Goal: Information Seeking & Learning: Learn about a topic

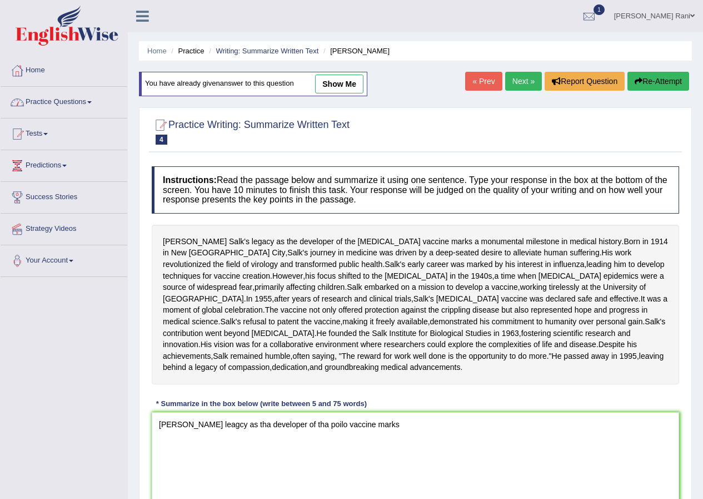
click at [69, 112] on link "Practice Questions" at bounding box center [64, 101] width 127 height 28
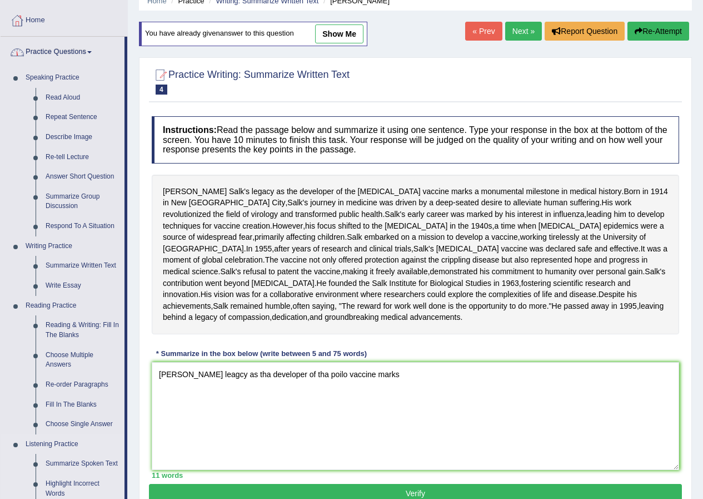
scroll to position [372, 0]
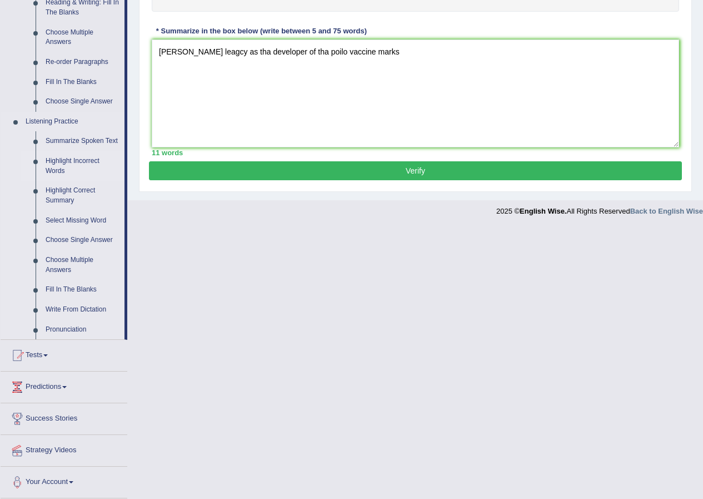
click at [60, 165] on link "Highlight Incorrect Words" at bounding box center [83, 165] width 84 height 29
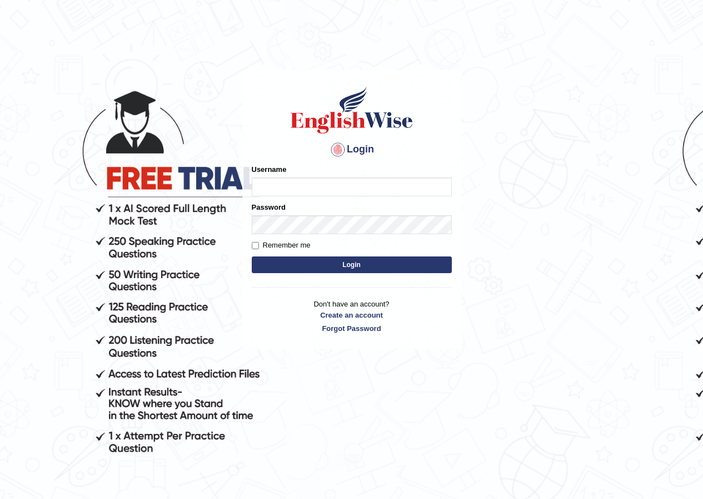
type input "neelamrani_parramatta"
click at [321, 261] on button "Login" at bounding box center [352, 264] width 200 height 17
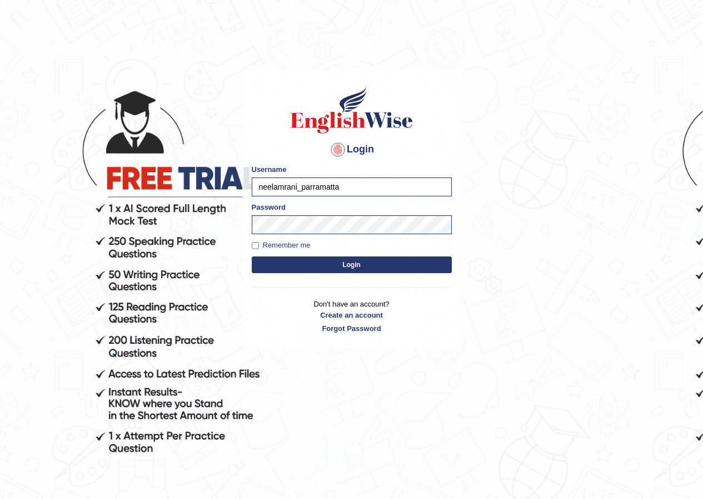
click at [331, 266] on button "Login" at bounding box center [352, 264] width 200 height 17
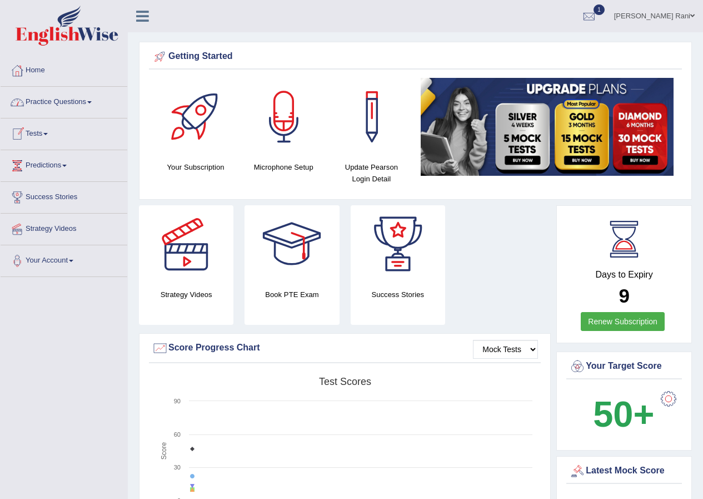
click at [55, 112] on link "Practice Questions" at bounding box center [64, 101] width 127 height 28
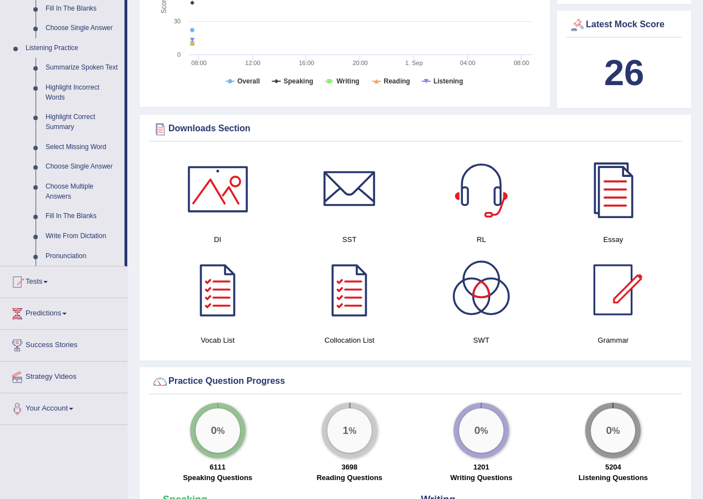
scroll to position [556, 0]
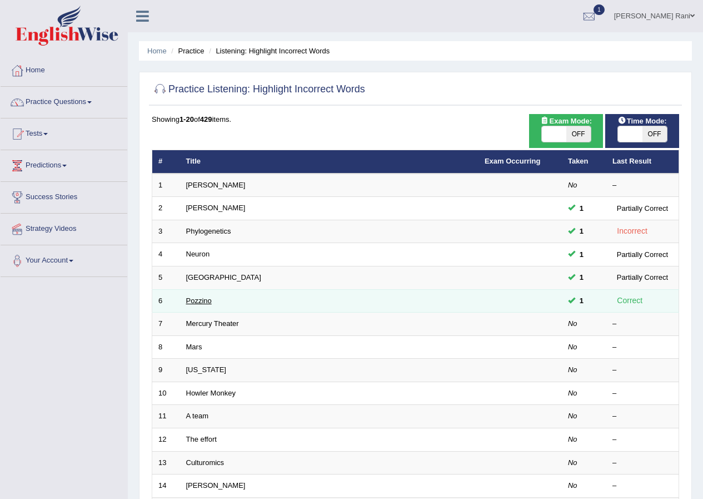
click at [199, 302] on link "Pozzino" at bounding box center [199, 300] width 26 height 8
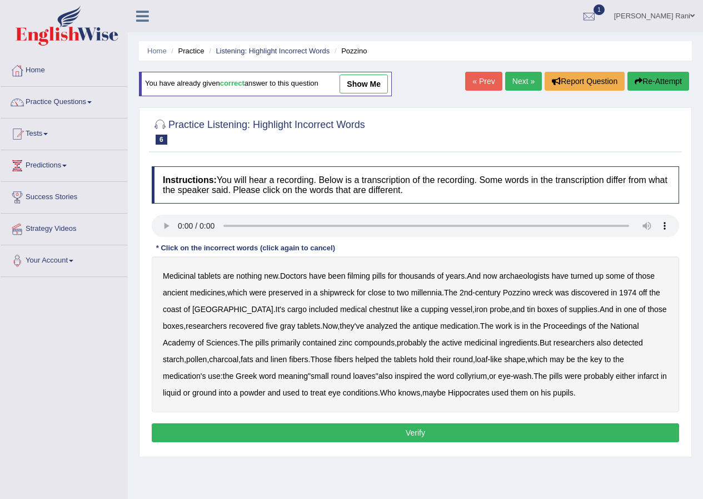
click at [474, 87] on link "« Prev" at bounding box center [483, 81] width 37 height 19
click at [510, 81] on link "Next »" at bounding box center [523, 81] width 37 height 19
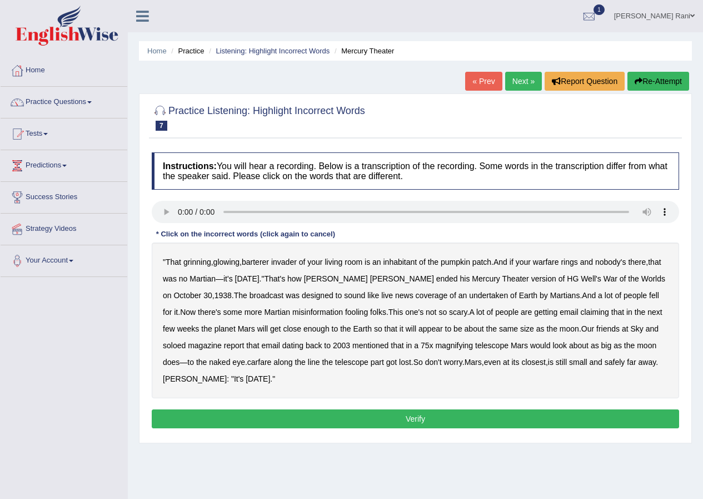
click at [510, 81] on link "Next »" at bounding box center [523, 81] width 37 height 19
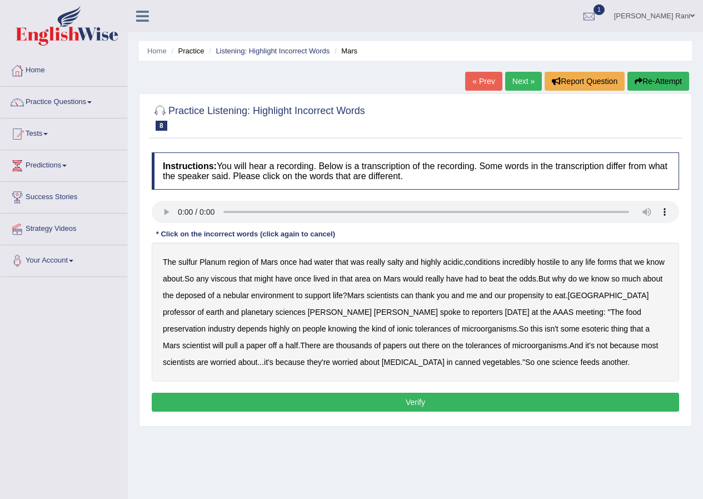
click at [487, 84] on link "« Prev" at bounding box center [483, 81] width 37 height 19
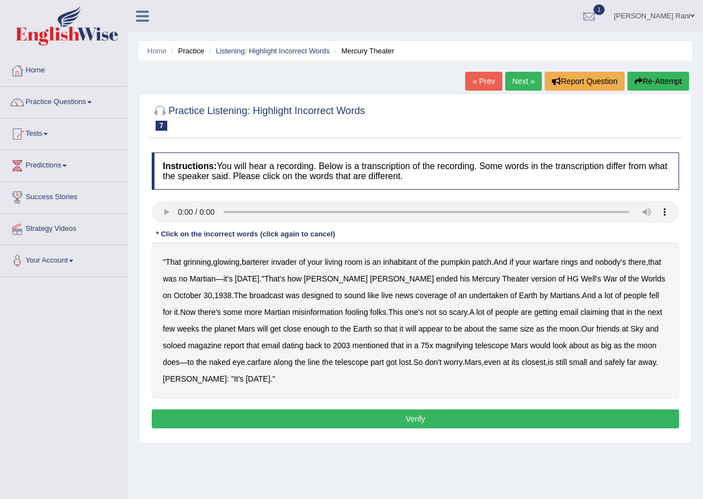
click at [487, 84] on link "« Prev" at bounding box center [483, 81] width 37 height 19
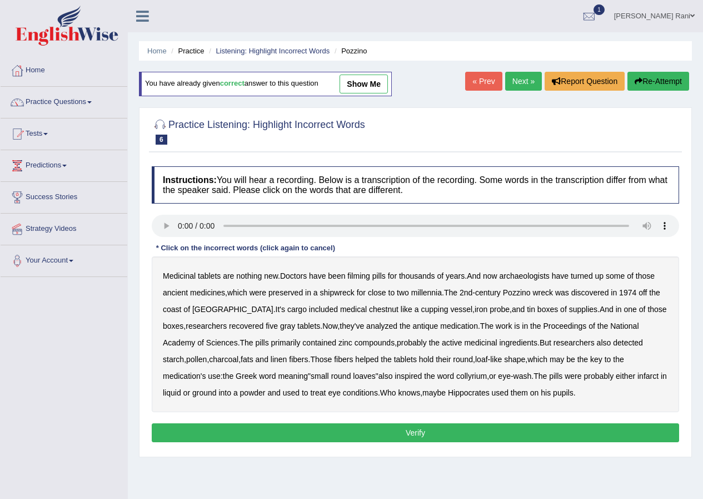
click at [487, 84] on link "« Prev" at bounding box center [483, 81] width 37 height 19
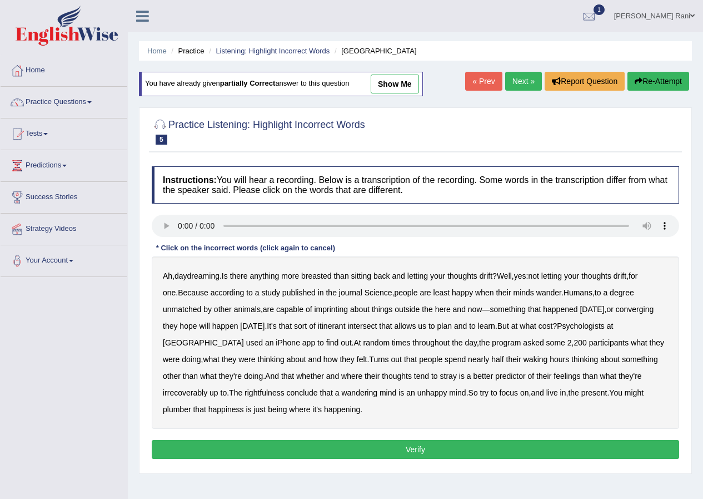
click at [487, 84] on link "« Prev" at bounding box center [483, 81] width 37 height 19
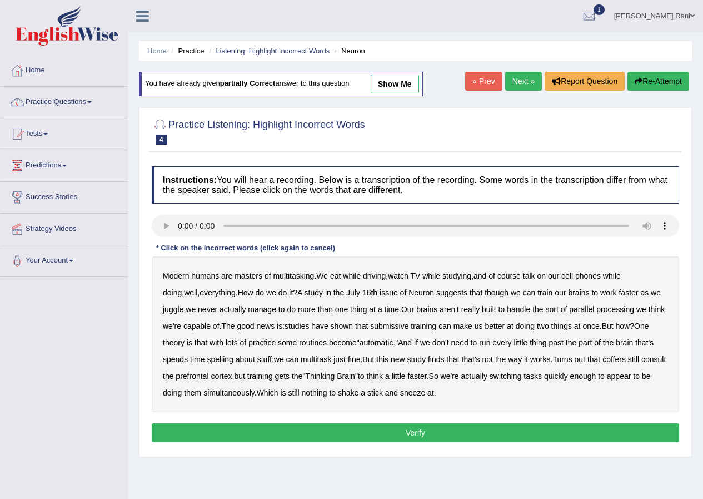
click at [487, 84] on link "« Prev" at bounding box center [483, 81] width 37 height 19
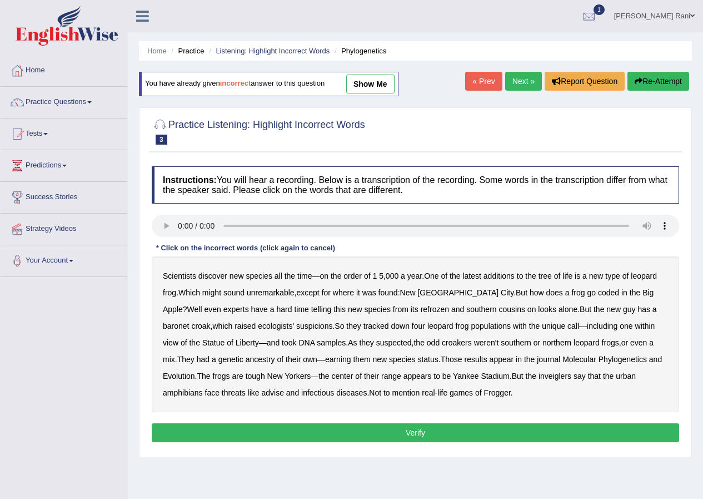
click at [487, 84] on link "« Prev" at bounding box center [483, 81] width 37 height 19
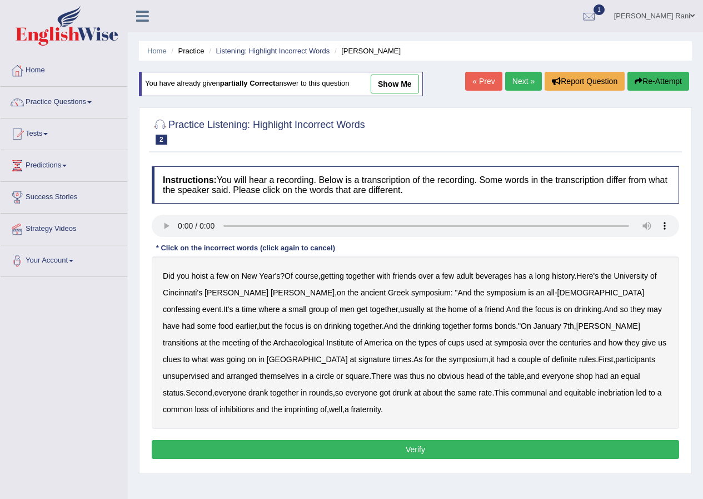
click at [510, 82] on link "Next »" at bounding box center [523, 81] width 37 height 19
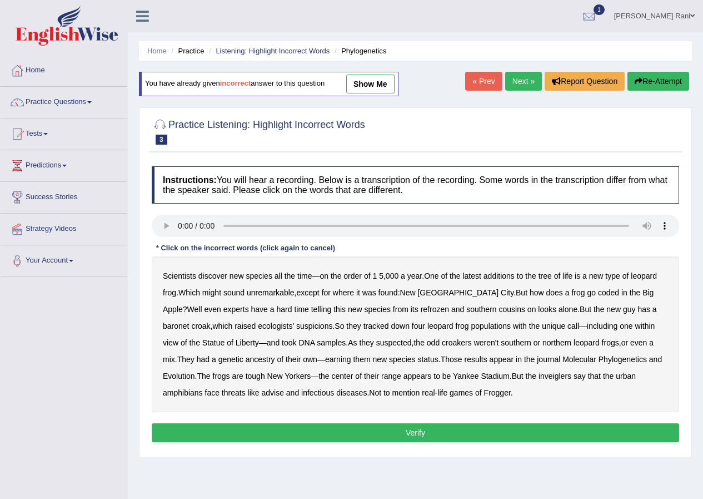
click at [510, 82] on link "Next »" at bounding box center [523, 81] width 37 height 19
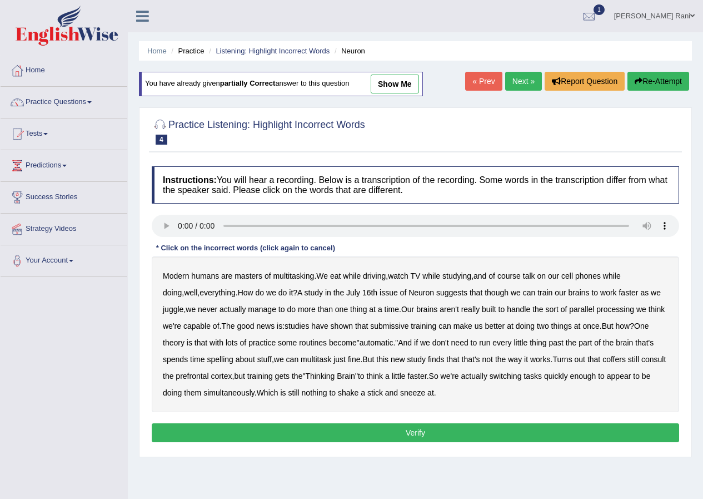
click at [510, 82] on link "Next »" at bounding box center [523, 81] width 37 height 19
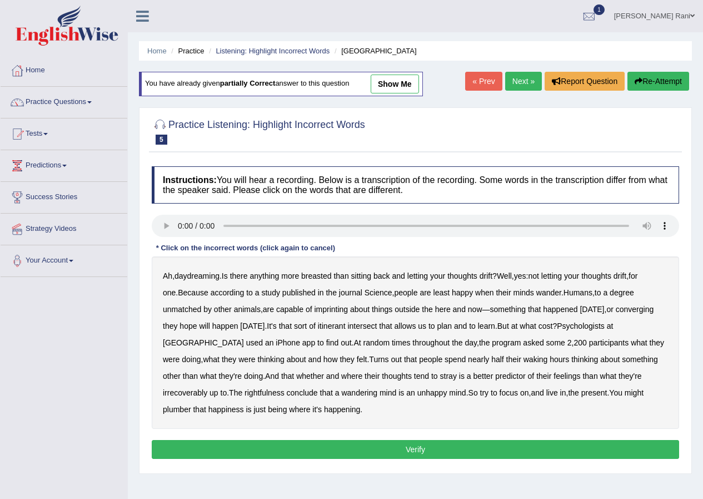
click at [510, 82] on link "Next »" at bounding box center [523, 81] width 37 height 19
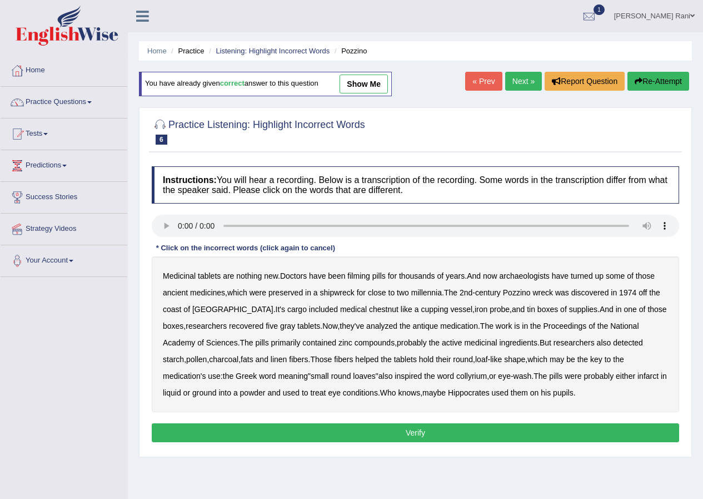
click at [510, 82] on link "Next »" at bounding box center [523, 81] width 37 height 19
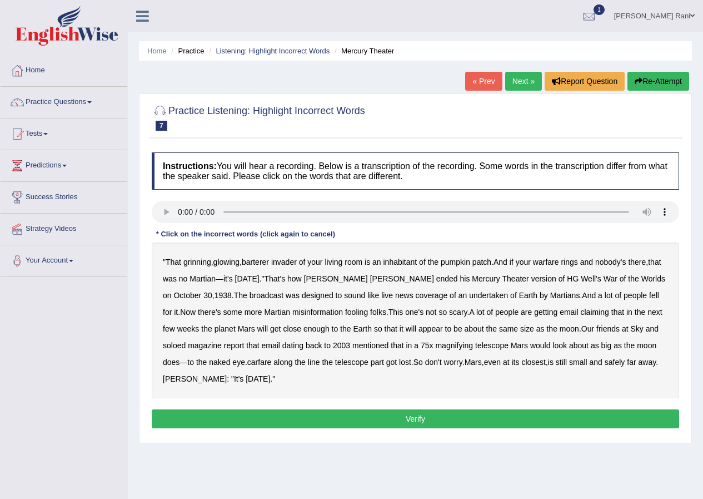
click at [510, 82] on link "Next »" at bounding box center [523, 81] width 37 height 19
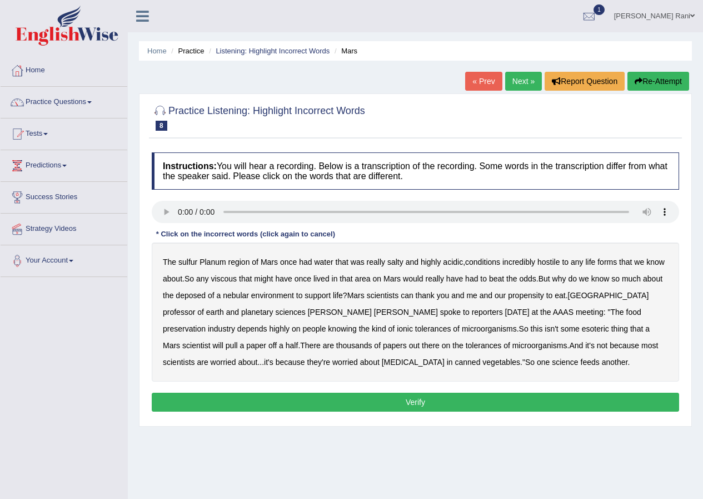
click at [510, 82] on link "Next »" at bounding box center [523, 81] width 37 height 19
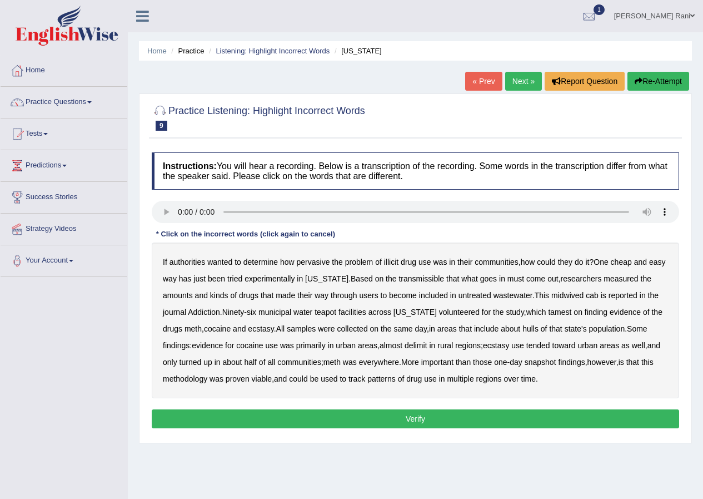
click at [510, 82] on link "Next »" at bounding box center [523, 81] width 37 height 19
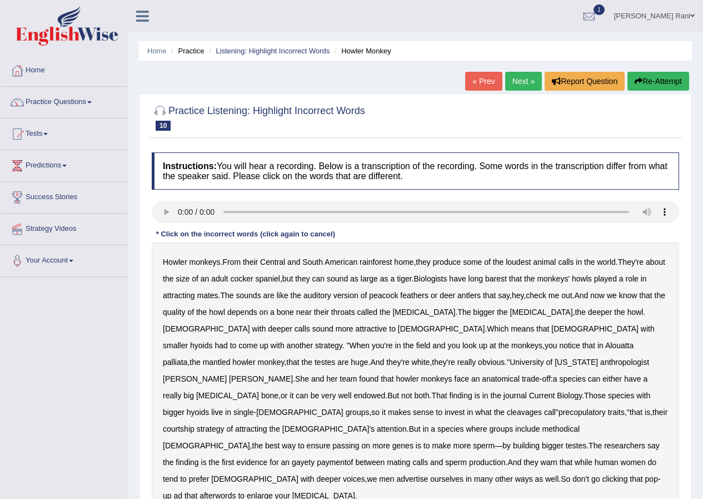
click at [510, 82] on link "Next »" at bounding box center [523, 81] width 37 height 19
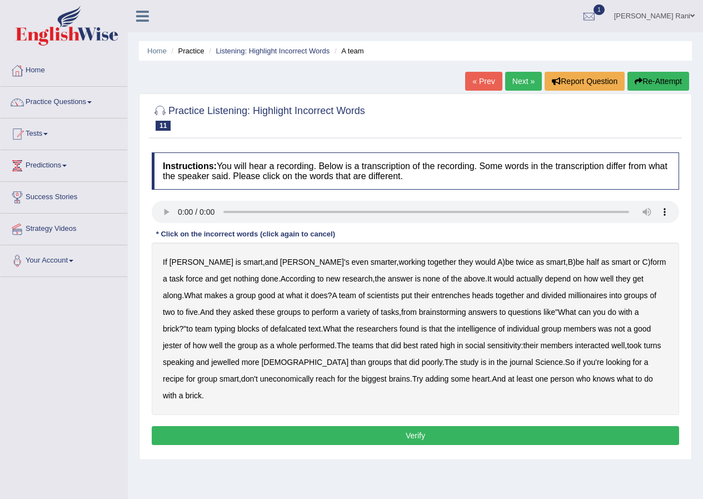
click at [510, 82] on link "Next »" at bounding box center [523, 81] width 37 height 19
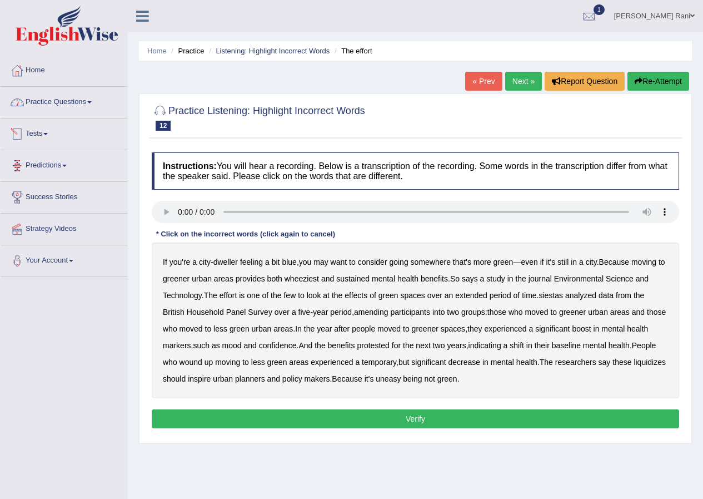
click at [61, 109] on link "Practice Questions" at bounding box center [64, 101] width 127 height 28
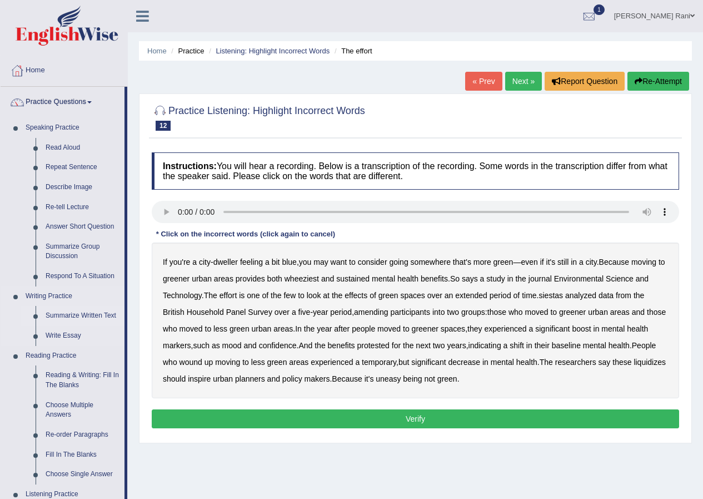
click at [72, 312] on link "Summarize Written Text" at bounding box center [83, 316] width 84 height 20
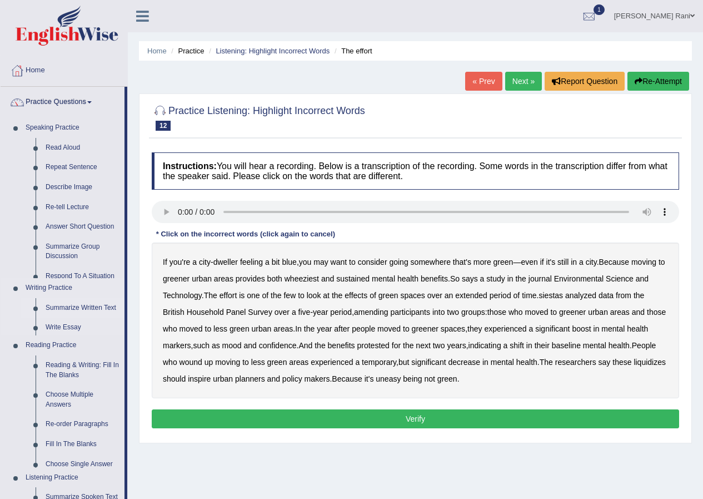
click at [72, 312] on ul "Speaking Practice Read Aloud Repeat Sentence Describe Image Re-tell Lecture Ans…" at bounding box center [63, 398] width 124 height 561
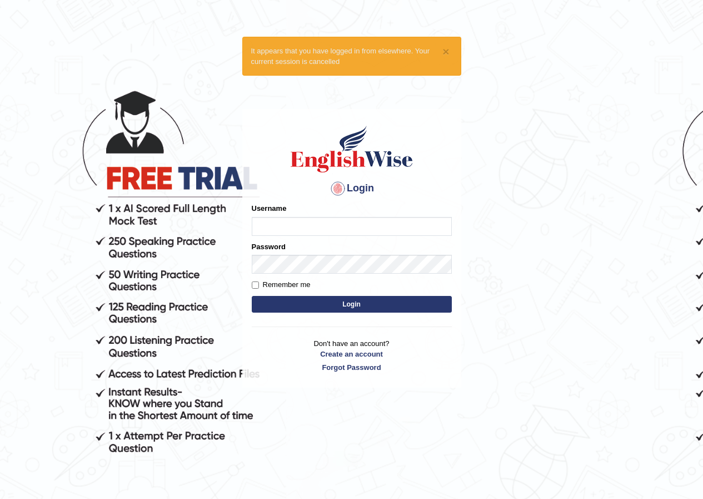
type input "neelamrani_parramatta"
click at [290, 308] on button "Login" at bounding box center [352, 304] width 200 height 17
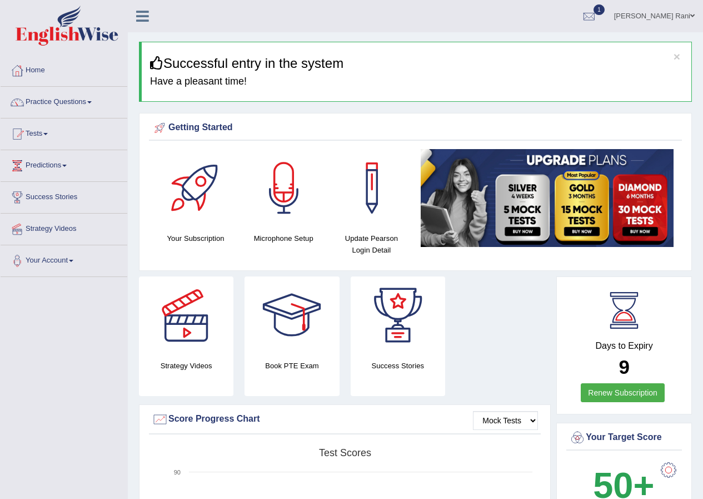
click at [51, 103] on link "Practice Questions" at bounding box center [64, 101] width 127 height 28
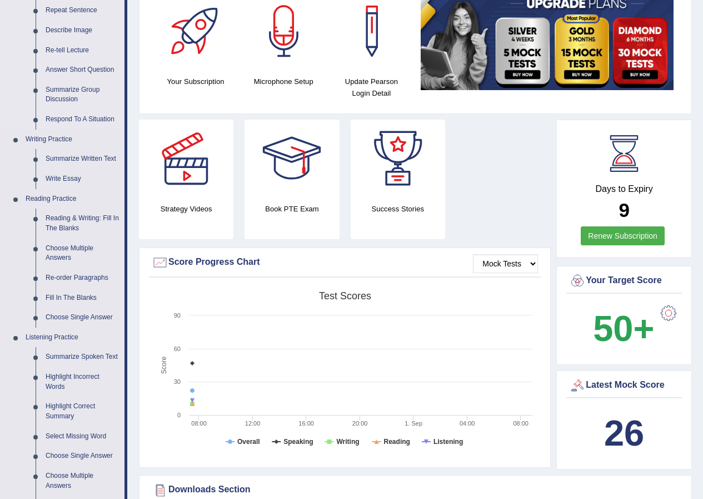
scroll to position [185, 0]
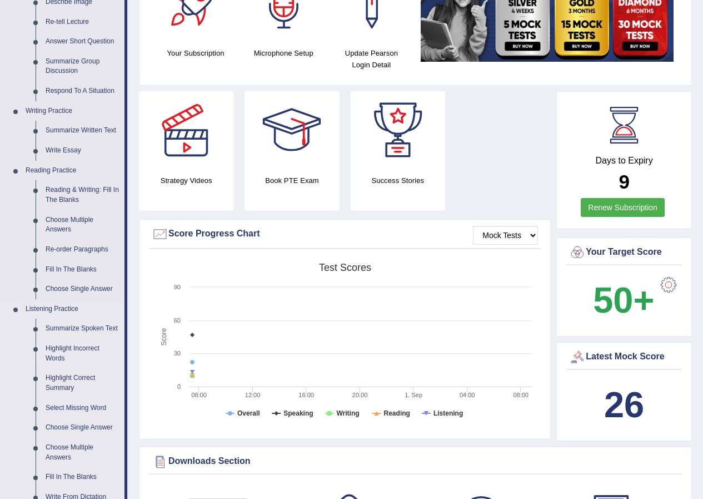
click at [48, 352] on link "Highlight Incorrect Words" at bounding box center [83, 352] width 84 height 29
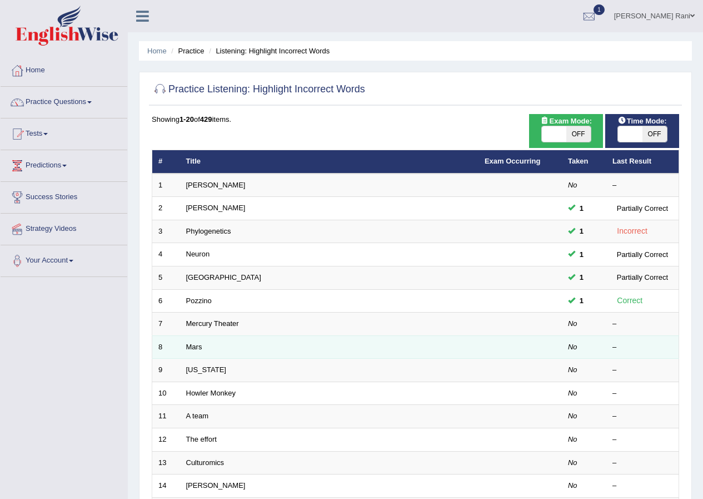
scroll to position [185, 0]
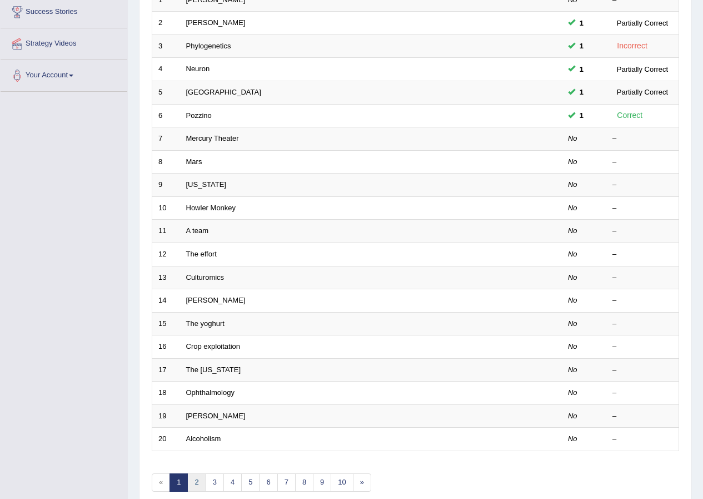
click at [193, 479] on link "2" at bounding box center [196, 482] width 18 height 18
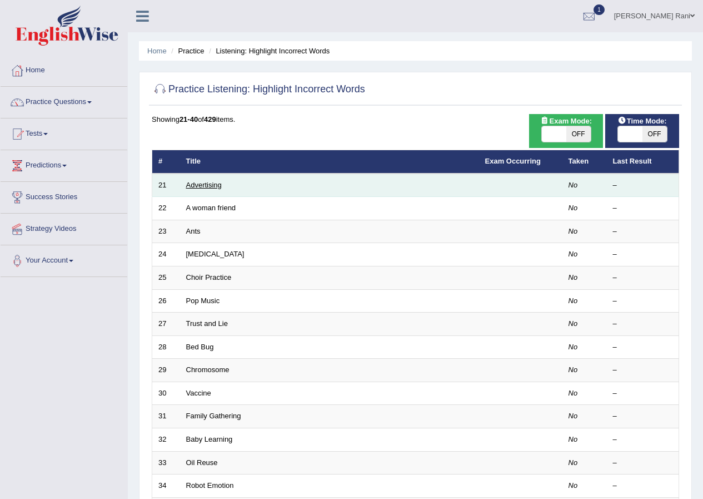
click at [194, 184] on link "Advertising" at bounding box center [204, 185] width 36 height 8
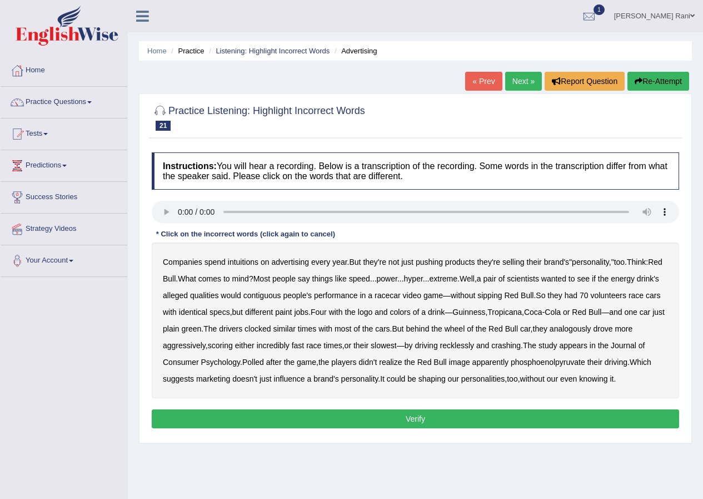
click at [238, 265] on b "intuitions" at bounding box center [243, 261] width 31 height 9
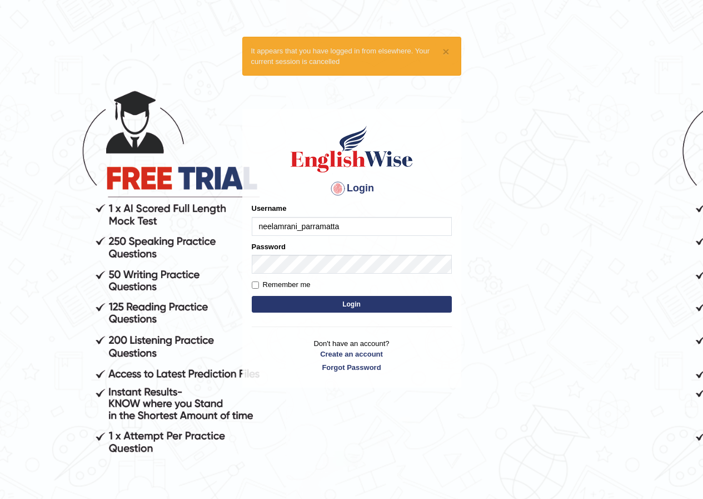
click at [352, 213] on div "Username neelamrani_parramatta" at bounding box center [352, 219] width 200 height 32
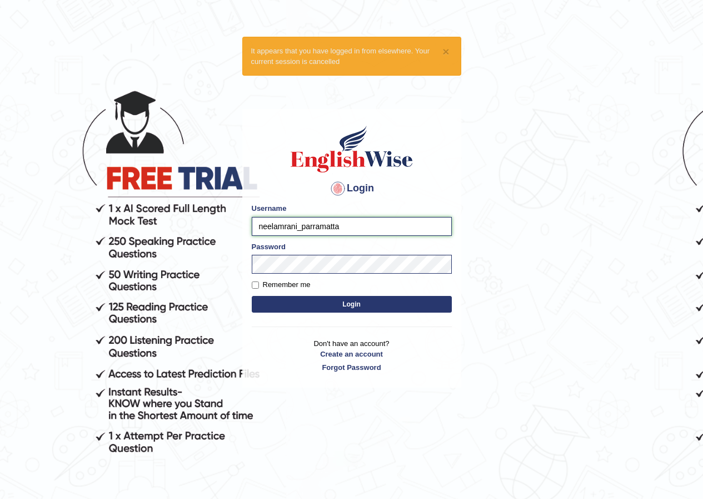
click at [346, 221] on input "neelamrani_parramatta" at bounding box center [352, 226] width 200 height 19
type input "n"
type input "sapanatimalsina_parramatta"
click at [421, 315] on form "Please fix the following errors: Username sapanatimalsina_parramatta Password R…" at bounding box center [352, 259] width 200 height 112
click at [411, 308] on button "Login" at bounding box center [352, 304] width 200 height 17
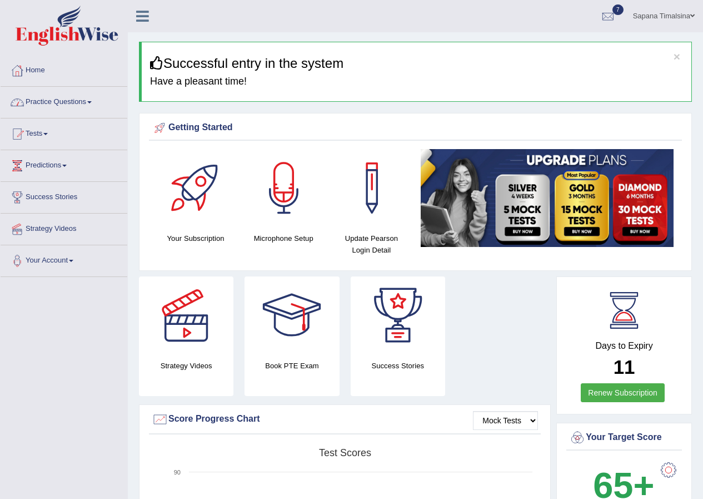
click at [54, 108] on link "Practice Questions" at bounding box center [64, 101] width 127 height 28
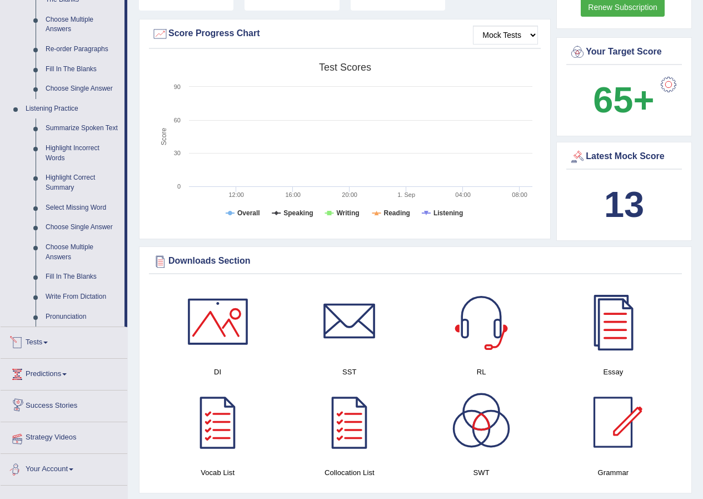
scroll to position [371, 0]
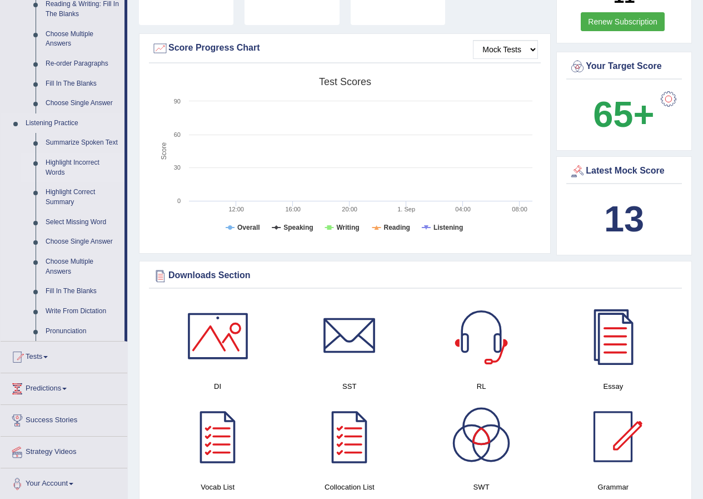
click at [74, 163] on link "Highlight Incorrect Words" at bounding box center [83, 167] width 84 height 29
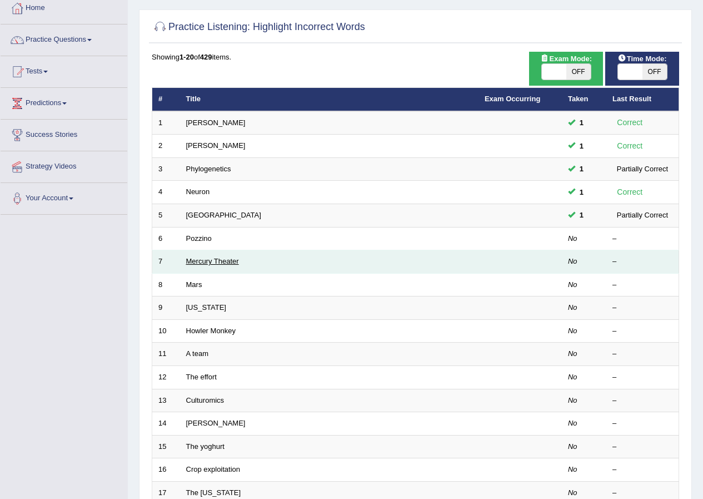
scroll to position [52, 0]
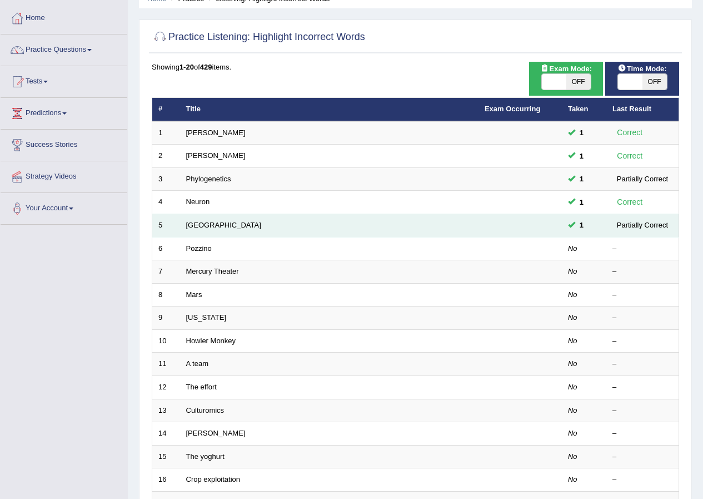
click at [185, 226] on td "Harvard" at bounding box center [329, 225] width 298 height 23
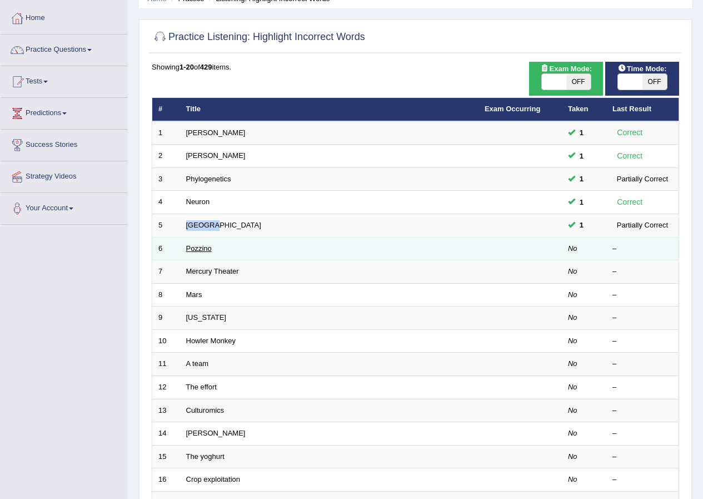
click at [201, 245] on link "Pozzino" at bounding box center [199, 248] width 26 height 8
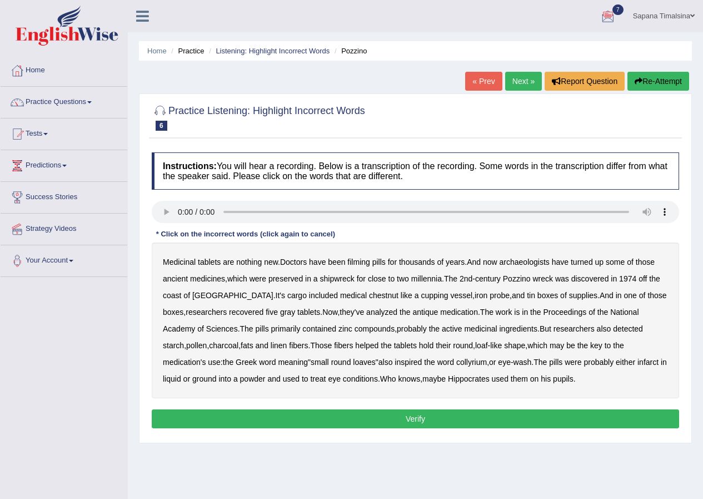
click at [356, 266] on b "filming" at bounding box center [358, 261] width 22 height 9
click at [341, 280] on b "shipwreck" at bounding box center [337, 278] width 34 height 9
click at [369, 299] on b "chestnut" at bounding box center [383, 295] width 29 height 9
click at [638, 363] on b "infarct" at bounding box center [648, 361] width 21 height 9
click at [457, 417] on button "Verify" at bounding box center [415, 418] width 527 height 19
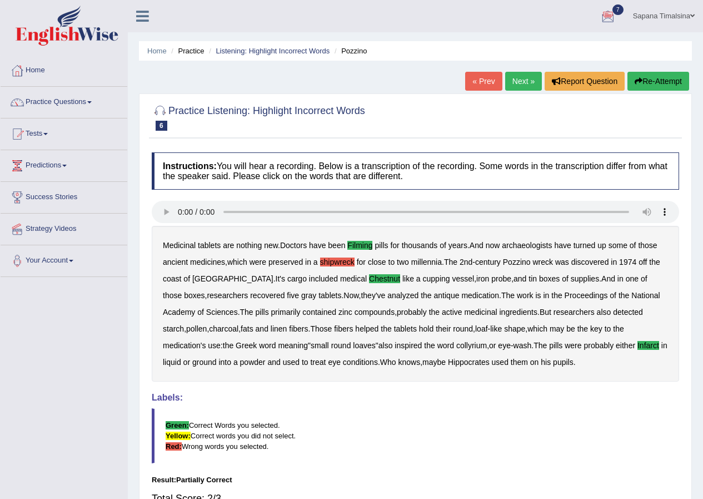
click at [518, 85] on link "Next »" at bounding box center [523, 81] width 37 height 19
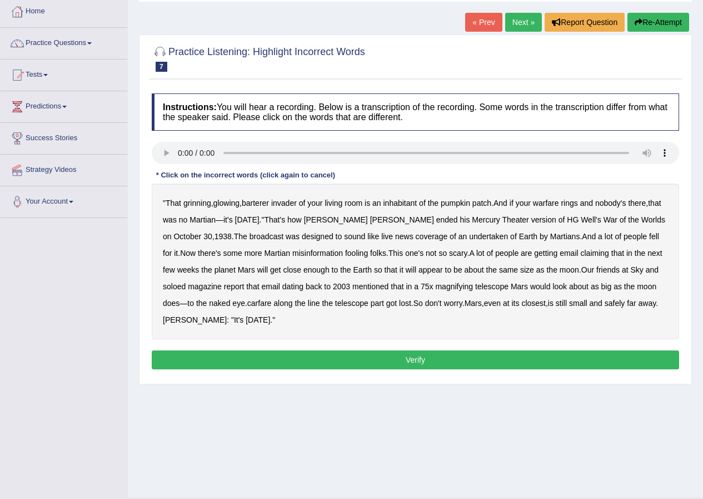
scroll to position [85, 0]
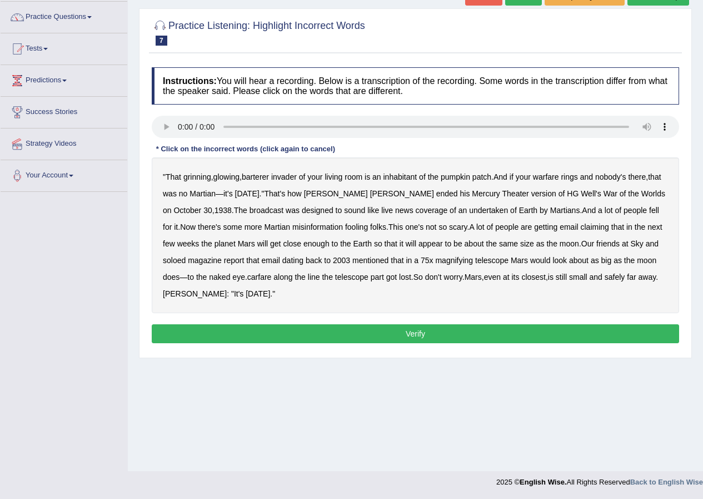
click at [260, 181] on div "" That grinning , glowing , barterer invader of your living room is an inhabita…" at bounding box center [415, 235] width 527 height 156
click at [260, 178] on b "barterer" at bounding box center [255, 176] width 27 height 9
click at [548, 178] on b "warfare" at bounding box center [546, 176] width 26 height 9
click at [260, 196] on b "Halloween" at bounding box center [247, 193] width 24 height 9
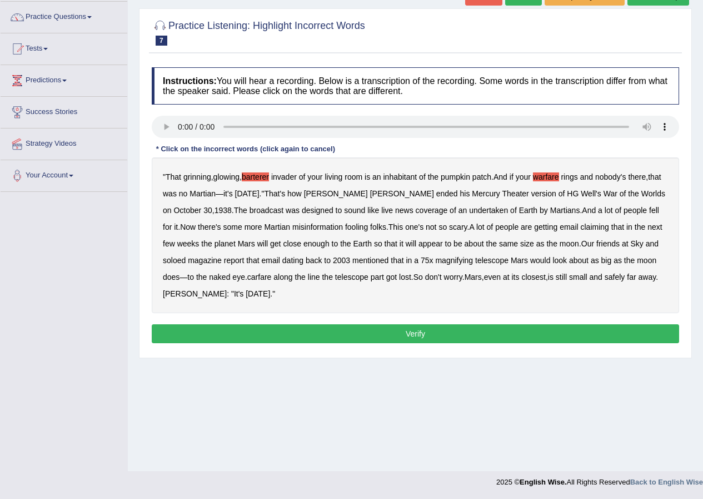
click at [469, 213] on b "undertaken" at bounding box center [488, 210] width 39 height 9
click at [172, 263] on b "soloed" at bounding box center [174, 260] width 23 height 9
click at [262, 279] on b "carfare" at bounding box center [259, 276] width 24 height 9
click at [442, 330] on button "Verify" at bounding box center [415, 333] width 527 height 19
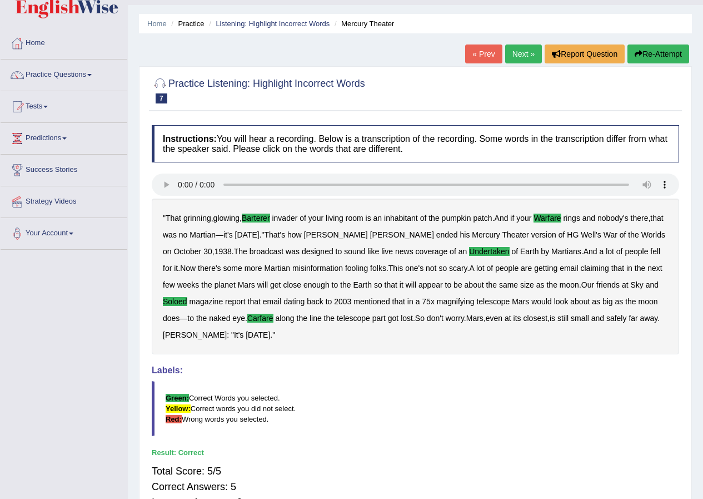
scroll to position [0, 0]
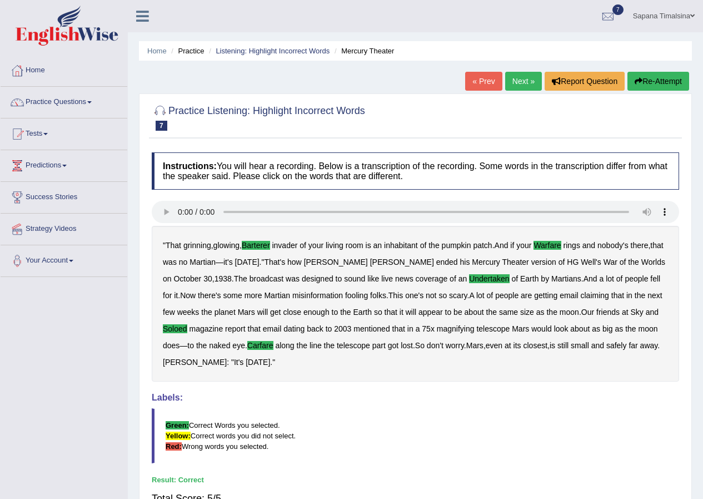
click at [522, 84] on link "Next »" at bounding box center [523, 81] width 37 height 19
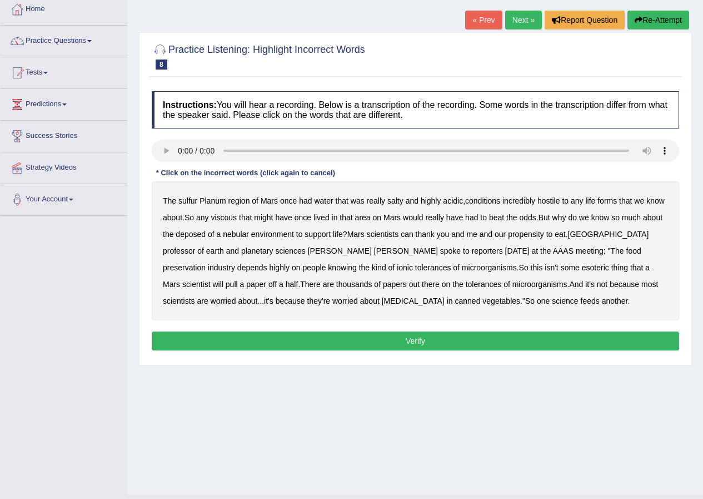
scroll to position [85, 0]
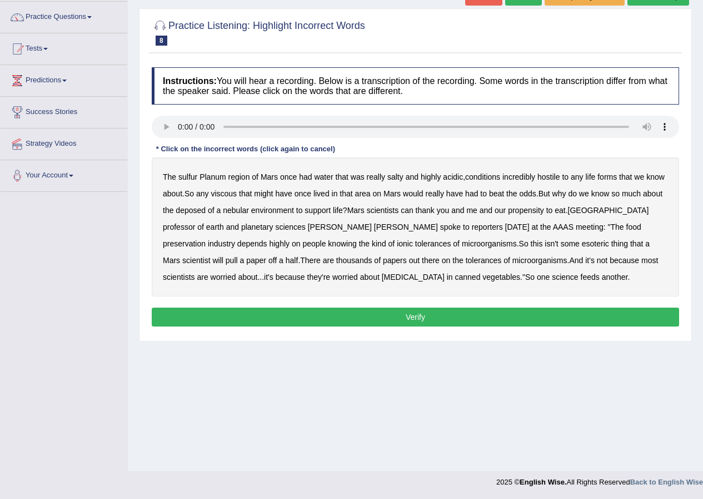
click at [183, 180] on b "sulfur" at bounding box center [187, 176] width 19 height 9
click at [226, 196] on b "viscous" at bounding box center [224, 193] width 26 height 9
click at [196, 208] on b "deposed" at bounding box center [191, 210] width 30 height 9
click at [243, 212] on b "nebular" at bounding box center [236, 210] width 26 height 9
click at [406, 313] on button "Verify" at bounding box center [415, 316] width 527 height 19
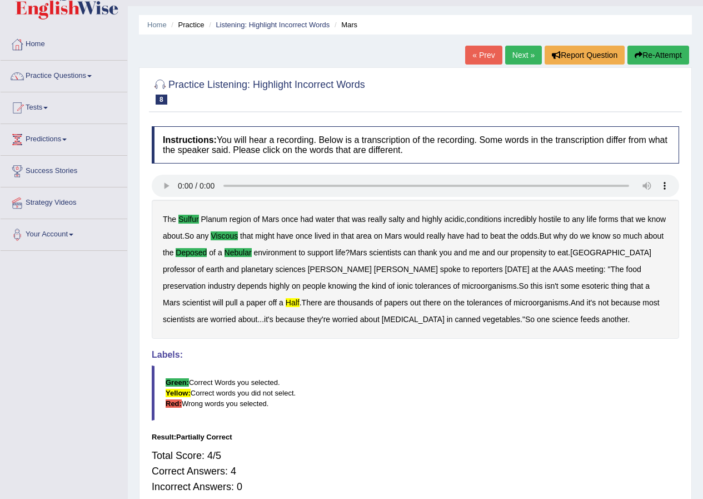
scroll to position [0, 0]
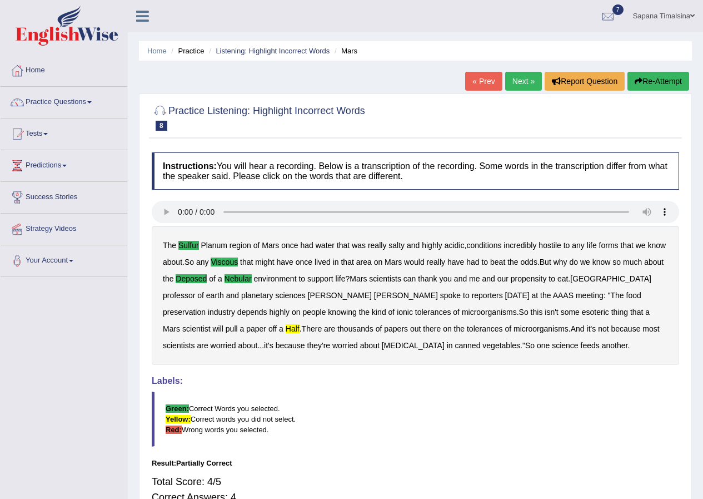
click at [520, 75] on link "Next »" at bounding box center [523, 81] width 37 height 19
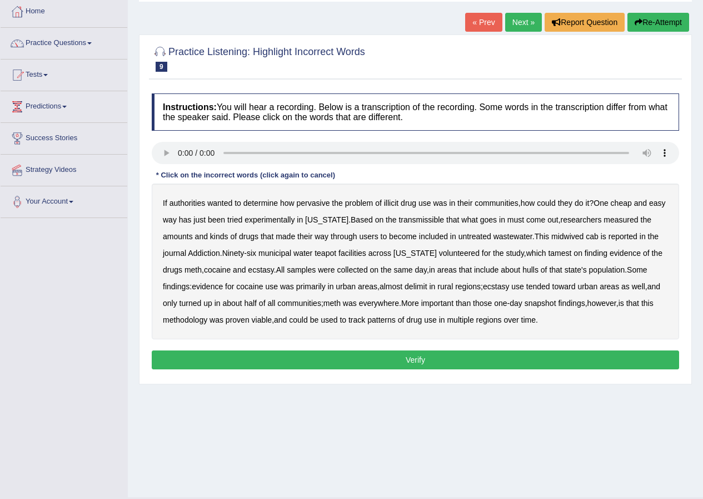
scroll to position [85, 0]
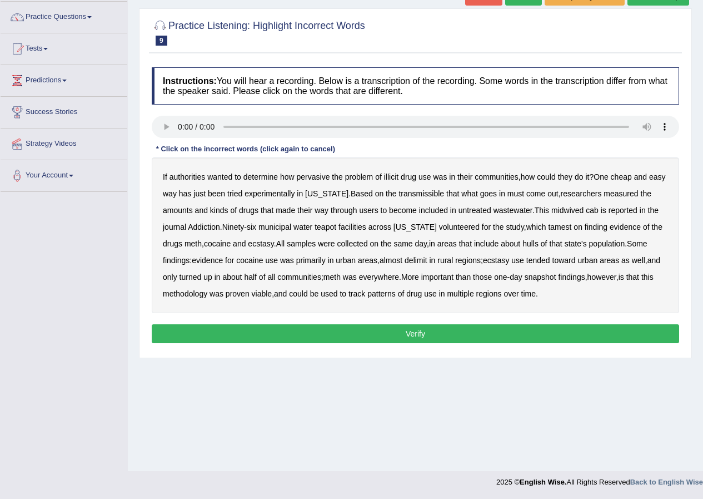
click at [314, 175] on b "pervasive" at bounding box center [313, 176] width 33 height 9
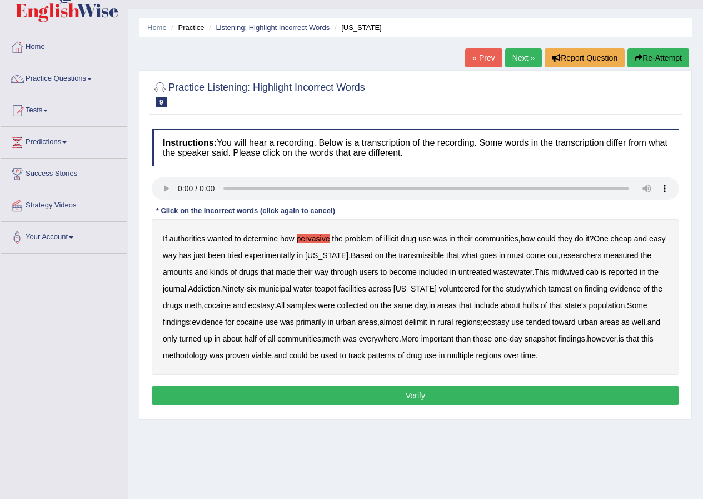
scroll to position [0, 0]
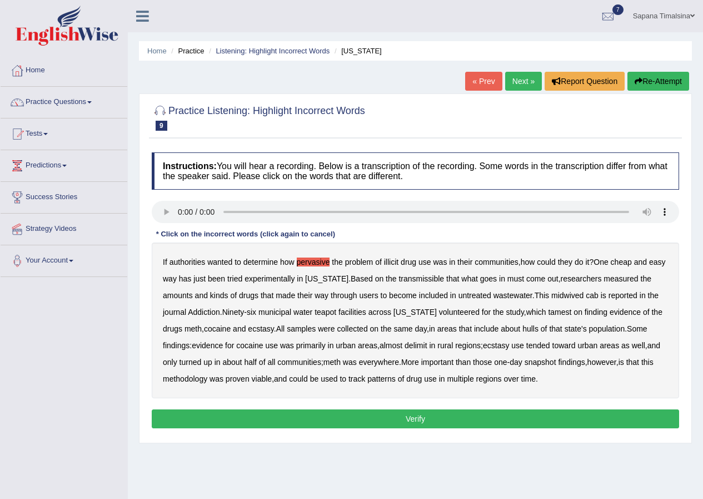
click at [649, 82] on button "Re-Attempt" at bounding box center [659, 81] width 62 height 19
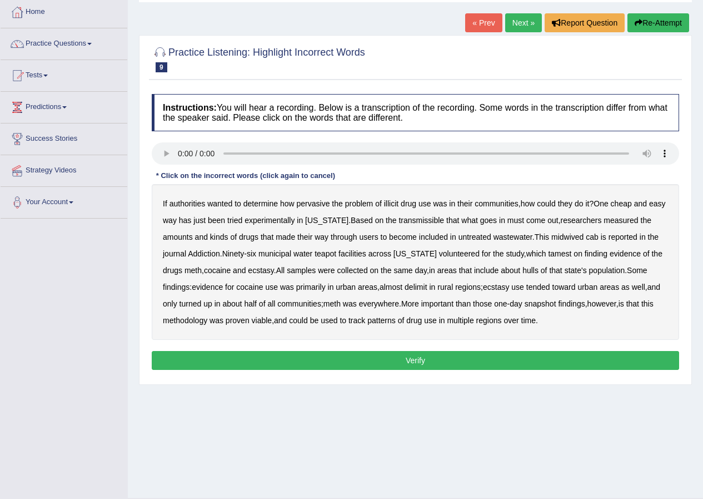
scroll to position [85, 0]
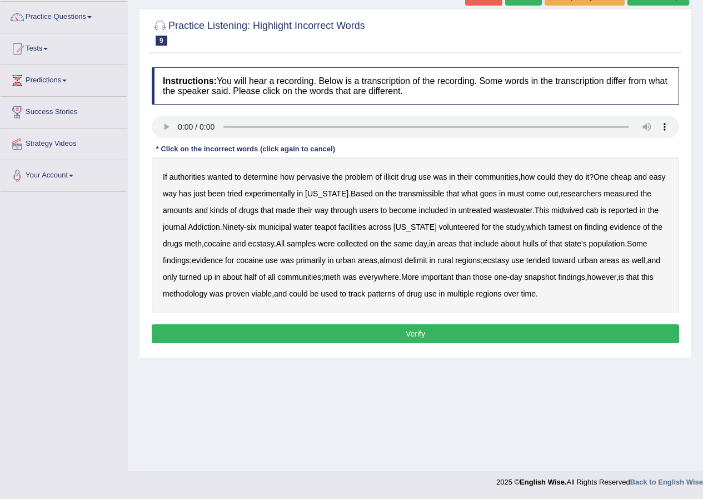
click at [421, 192] on b "transmissible" at bounding box center [422, 193] width 46 height 9
click at [567, 212] on b "midwived" at bounding box center [567, 210] width 32 height 9
click at [548, 227] on b "tamest" at bounding box center [559, 226] width 23 height 9
click at [537, 244] on b "hulls" at bounding box center [530, 243] width 16 height 9
click at [415, 260] on b "delimit" at bounding box center [416, 260] width 22 height 9
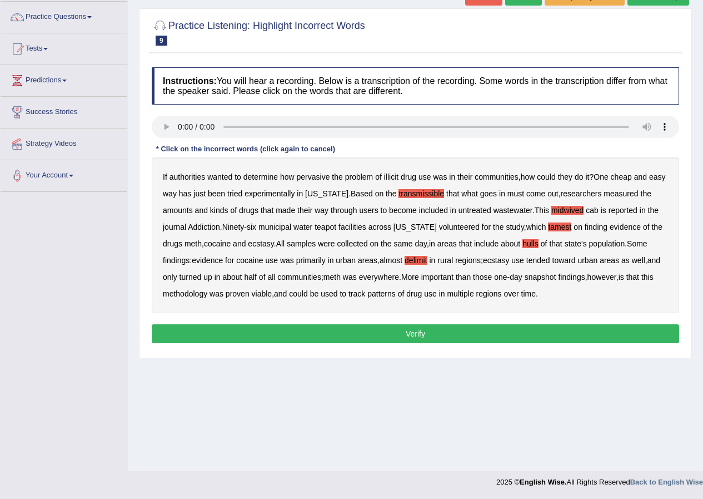
click at [452, 330] on button "Verify" at bounding box center [415, 333] width 527 height 19
